Goal: Task Accomplishment & Management: Use online tool/utility

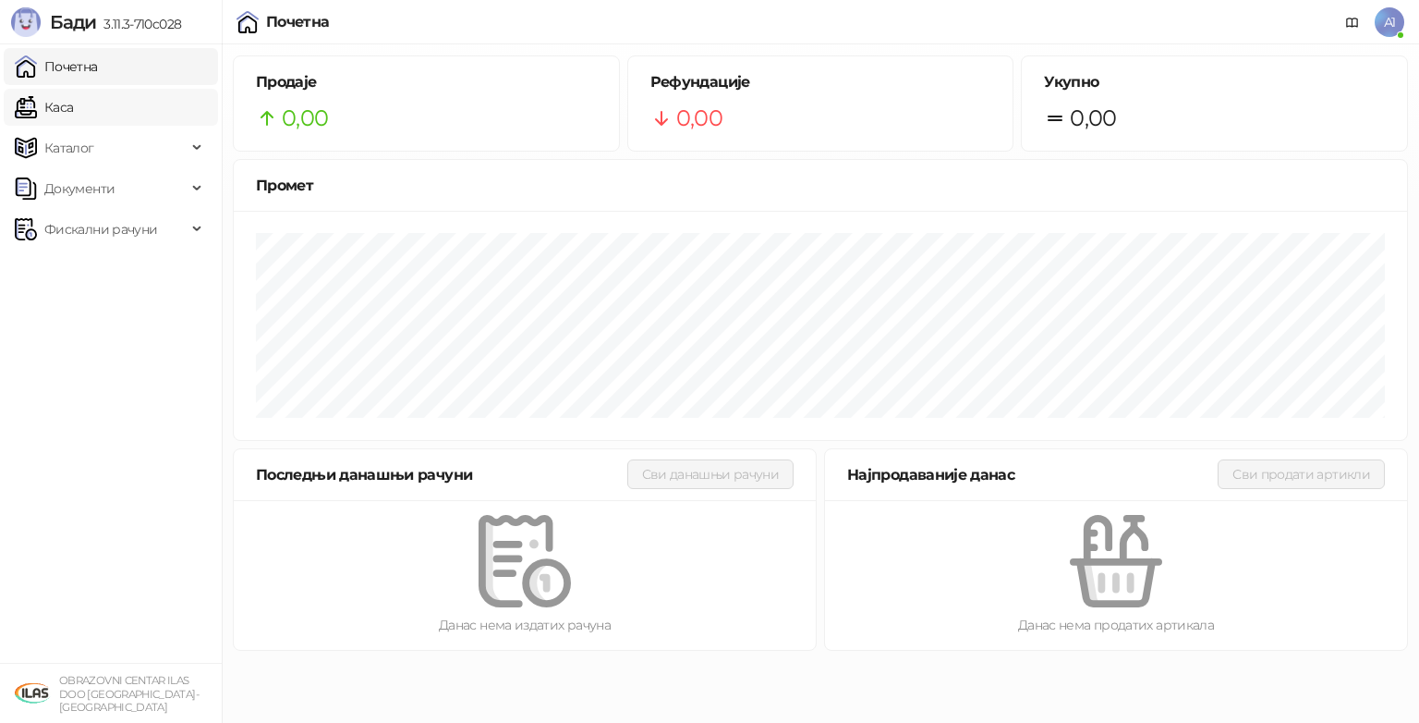
click at [63, 113] on link "Каса" at bounding box center [44, 107] width 58 height 37
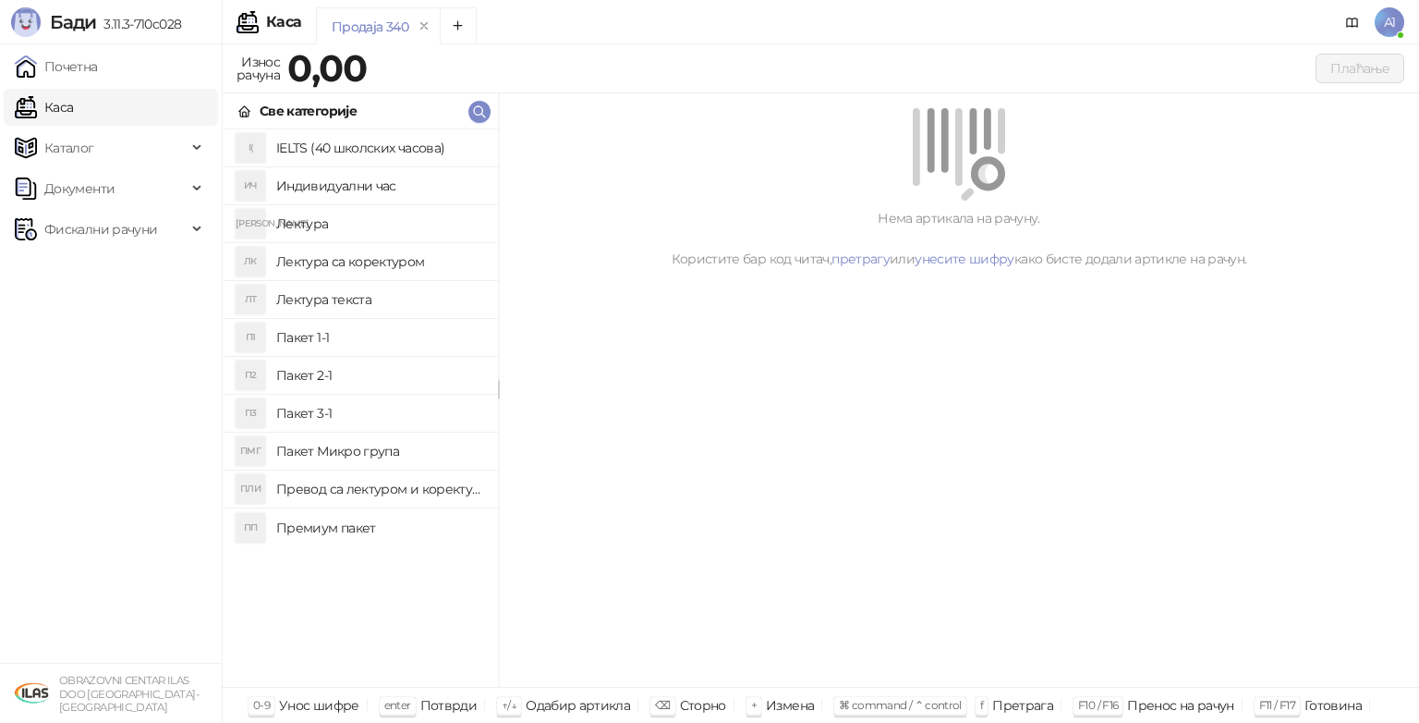
click at [300, 337] on h4 "Пакет 1-1" at bounding box center [379, 337] width 207 height 30
